Goal: Information Seeking & Learning: Learn about a topic

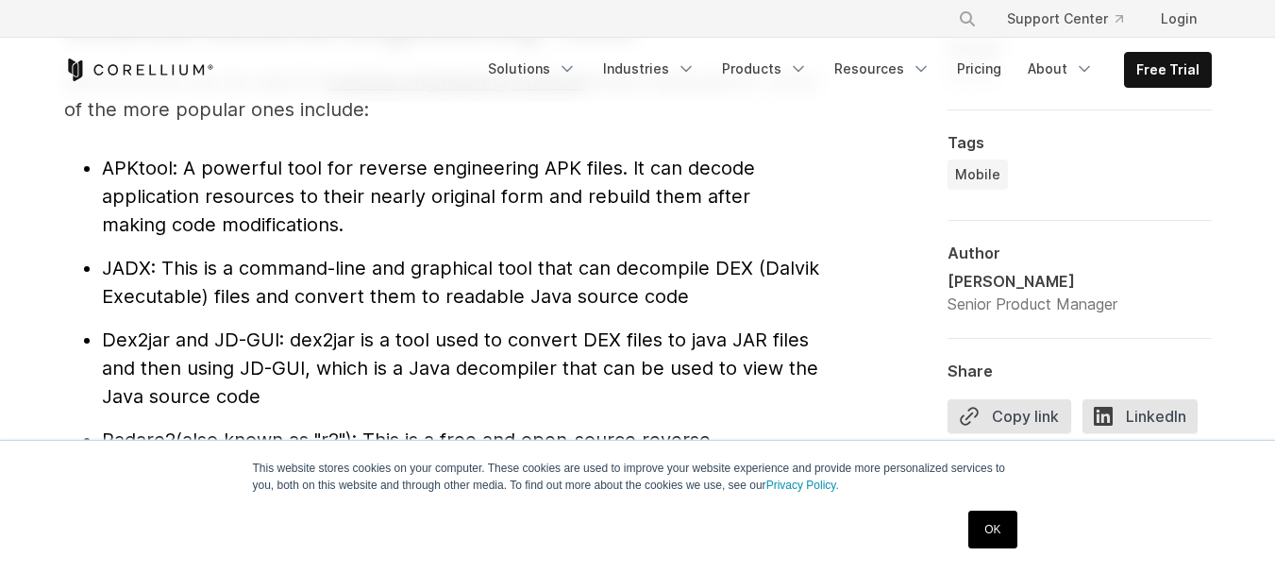
scroll to position [2035, 0]
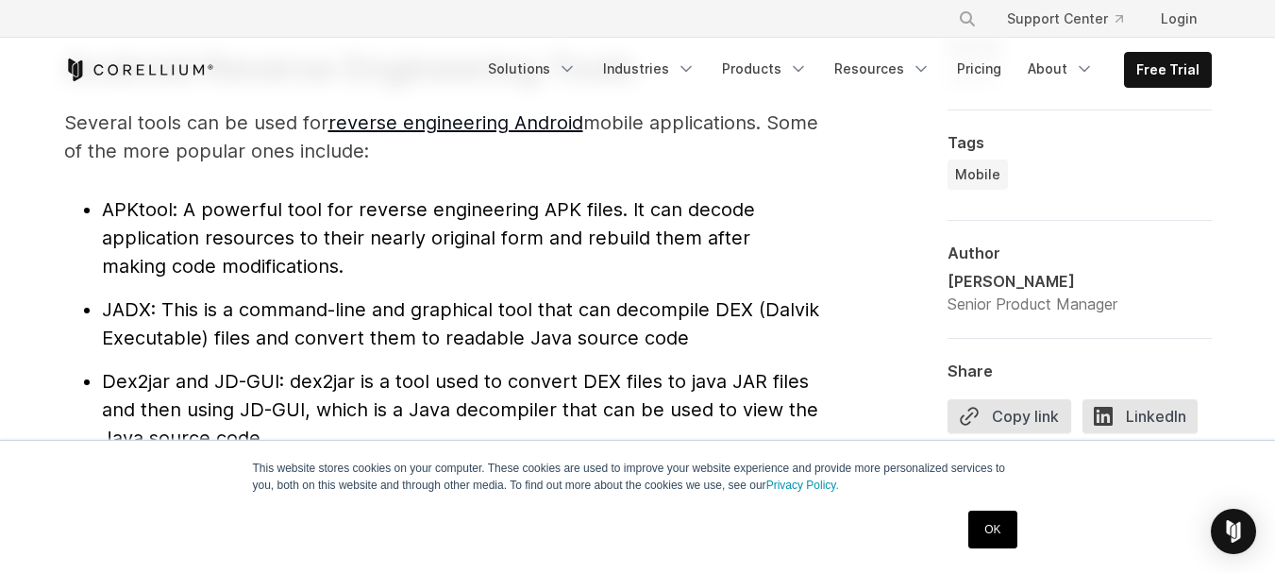
click at [285, 227] on li "APKtool : A powerful tool for reverse engineering APK files. It can decode appl…" at bounding box center [460, 237] width 717 height 85
click at [285, 227] on span ": A powerful tool for reverse engineering APK files. It can decode application …" at bounding box center [428, 237] width 653 height 79
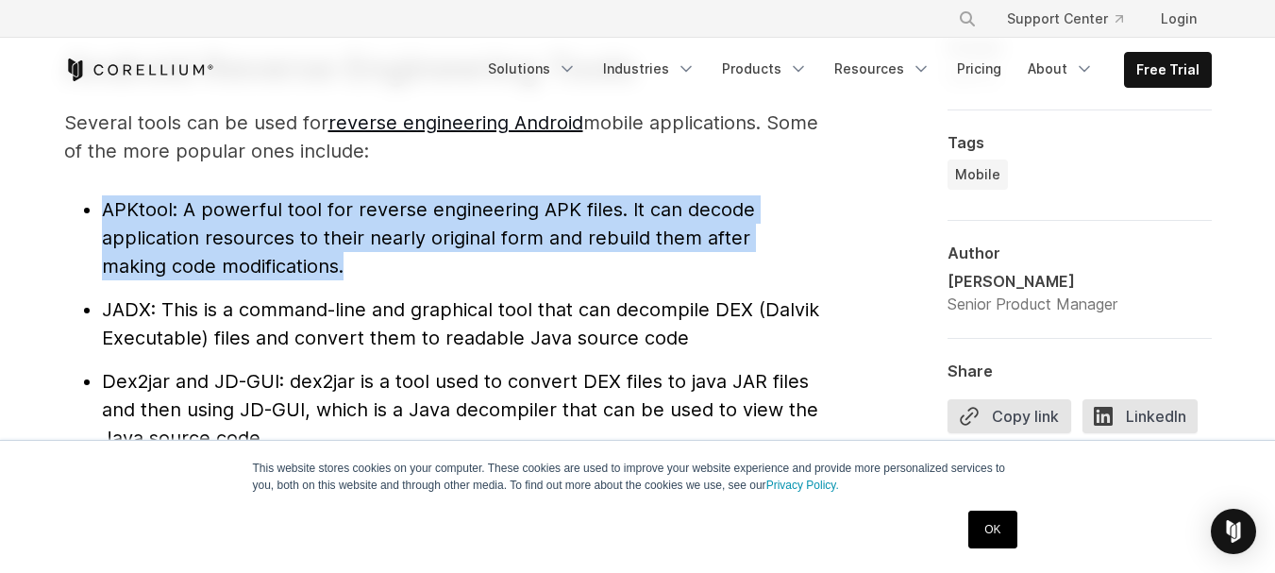
click at [285, 227] on span ": A powerful tool for reverse engineering APK files. It can decode application …" at bounding box center [428, 237] width 653 height 79
click at [285, 226] on li "APKtool : A powerful tool for reverse engineering APK files. It can decode appl…" at bounding box center [460, 237] width 717 height 85
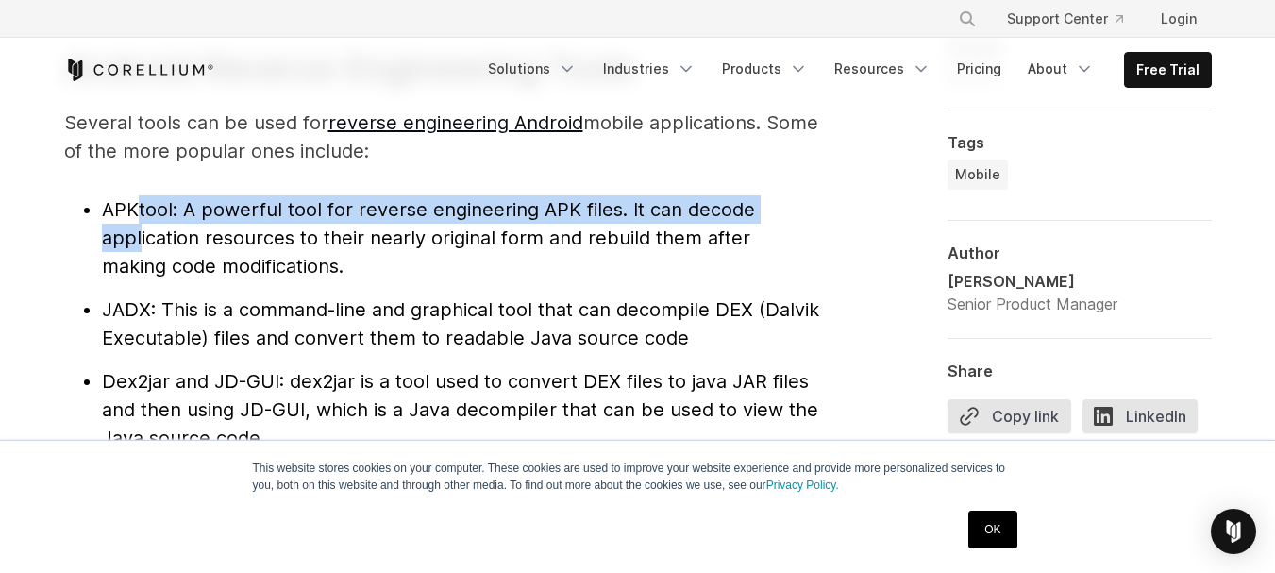
click at [141, 223] on li "APKtool : A powerful tool for reverse engineering APK files. It can decode appl…" at bounding box center [460, 237] width 717 height 85
click at [151, 215] on span "APKtool" at bounding box center [137, 209] width 71 height 23
click at [159, 218] on span "APKtool" at bounding box center [137, 209] width 71 height 23
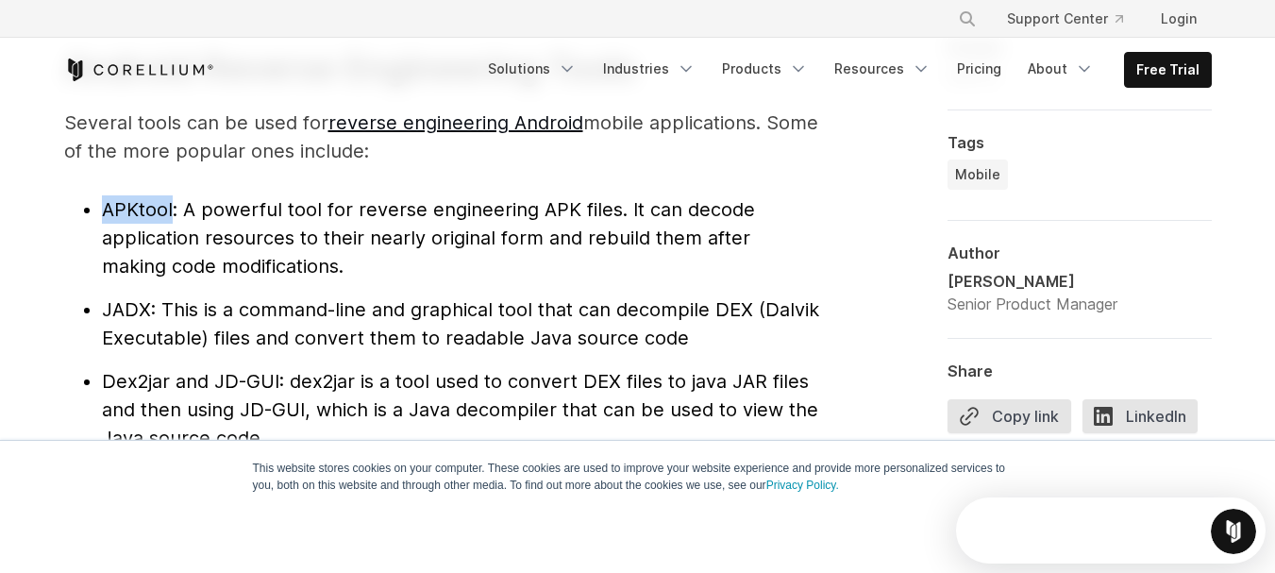
scroll to position [0, 0]
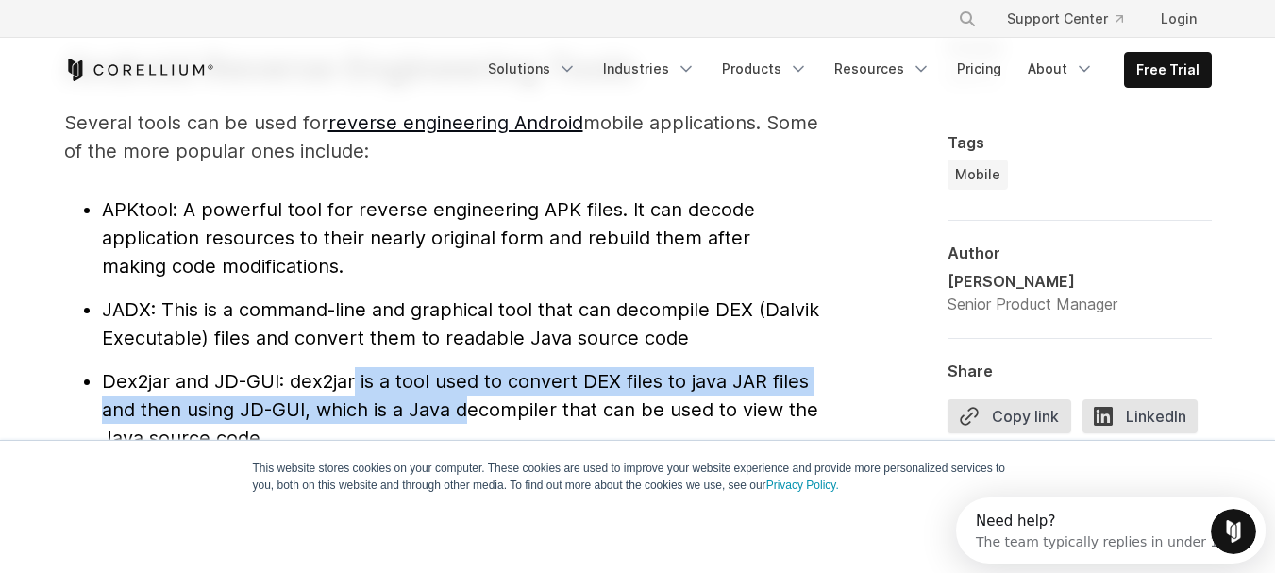
drag, startPoint x: 355, startPoint y: 378, endPoint x: 468, endPoint y: 406, distance: 116.7
click at [468, 406] on span ": dex2jar is a tool used to convert DEX files to java JAR files and then using …" at bounding box center [460, 409] width 716 height 79
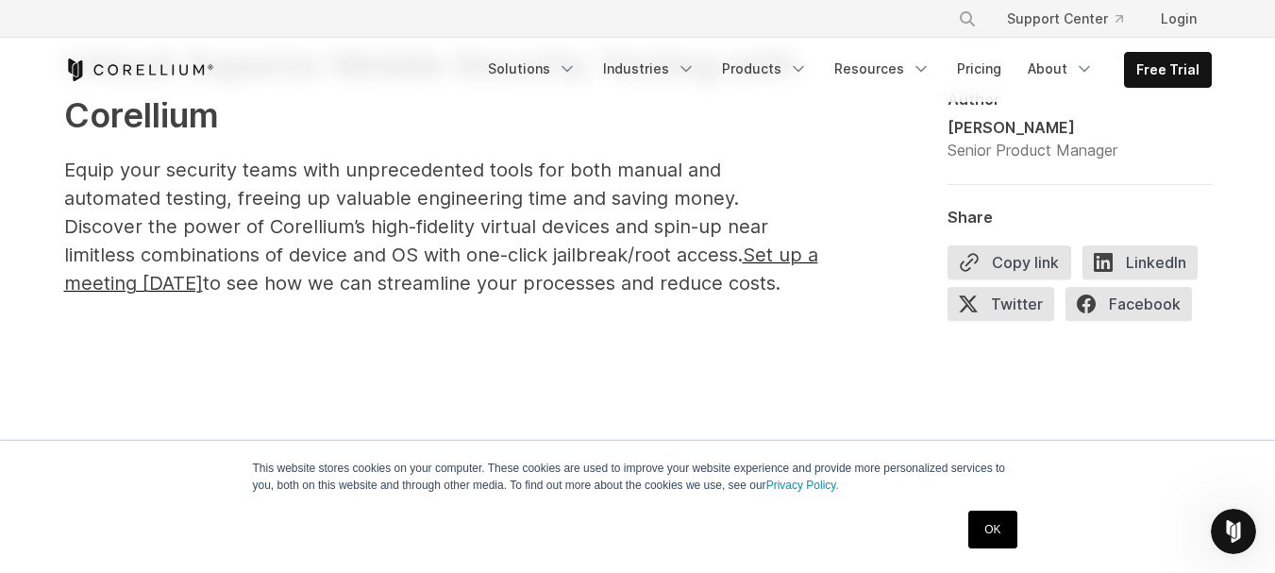
scroll to position [9884, 0]
